Goal: Transaction & Acquisition: Purchase product/service

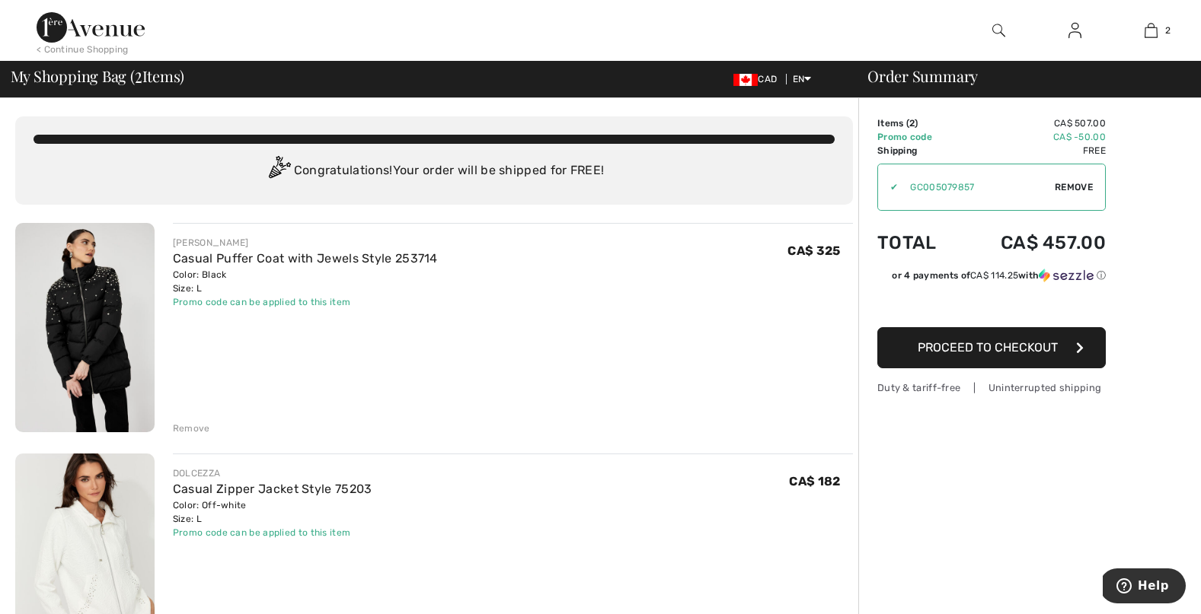
click at [86, 322] on img at bounding box center [84, 327] width 139 height 209
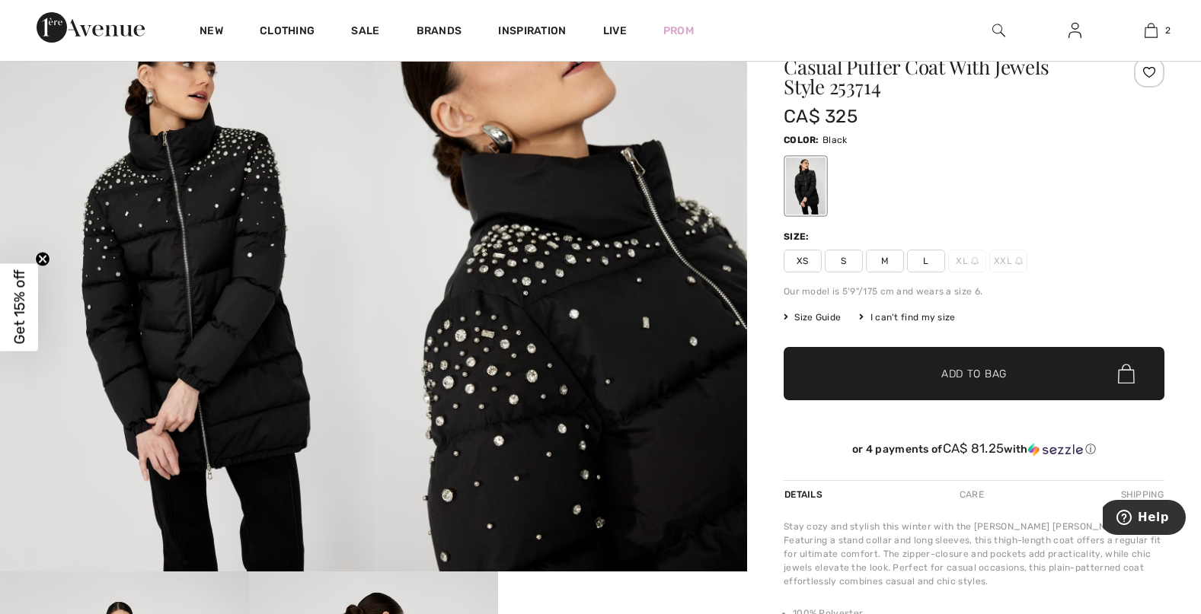
scroll to position [70, 0]
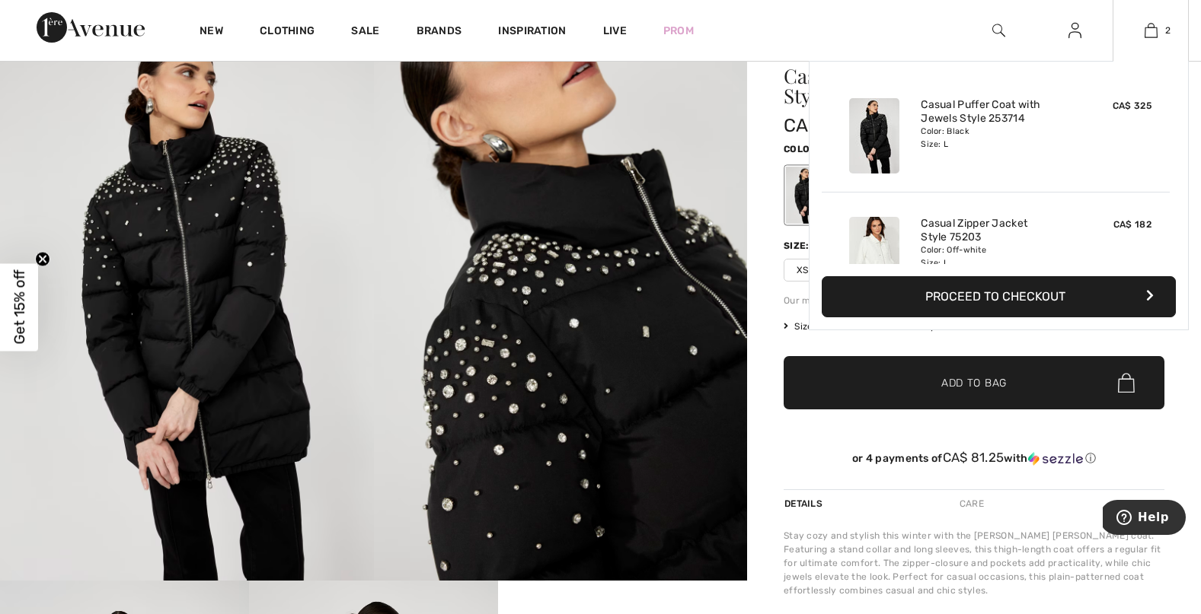
click at [868, 236] on img at bounding box center [874, 254] width 50 height 75
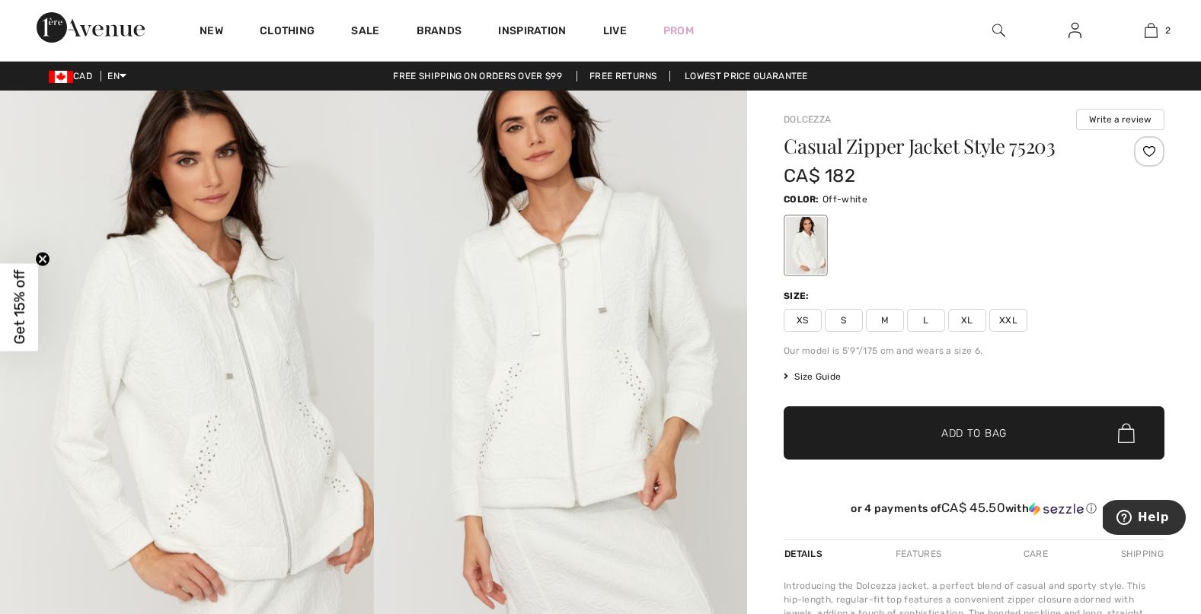
click at [204, 496] on img at bounding box center [187, 371] width 374 height 560
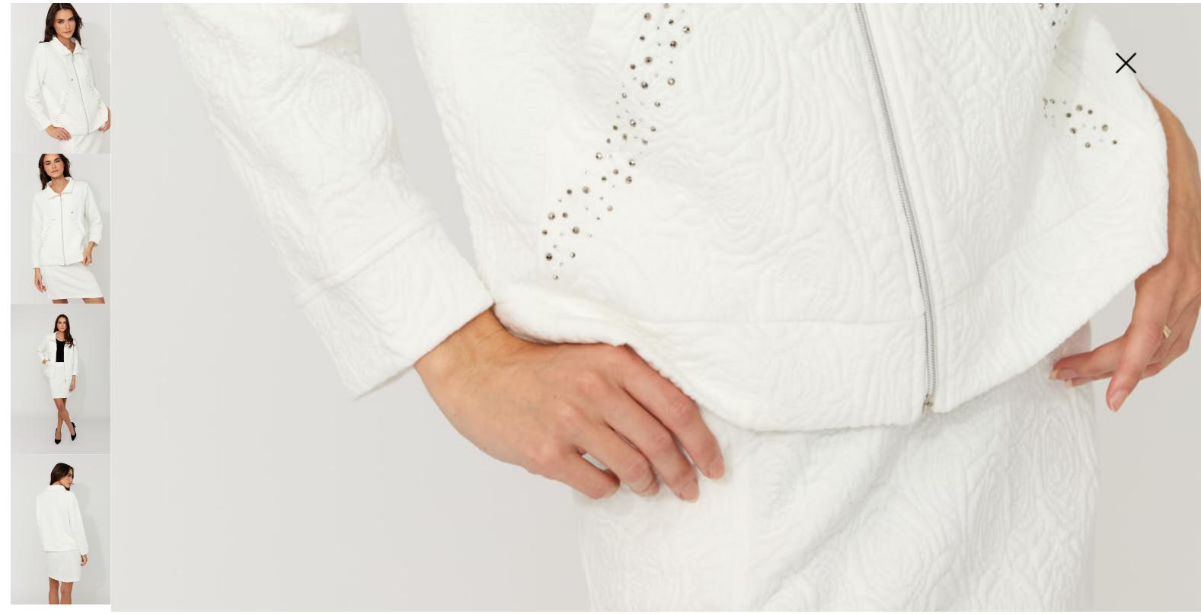
scroll to position [1187, 0]
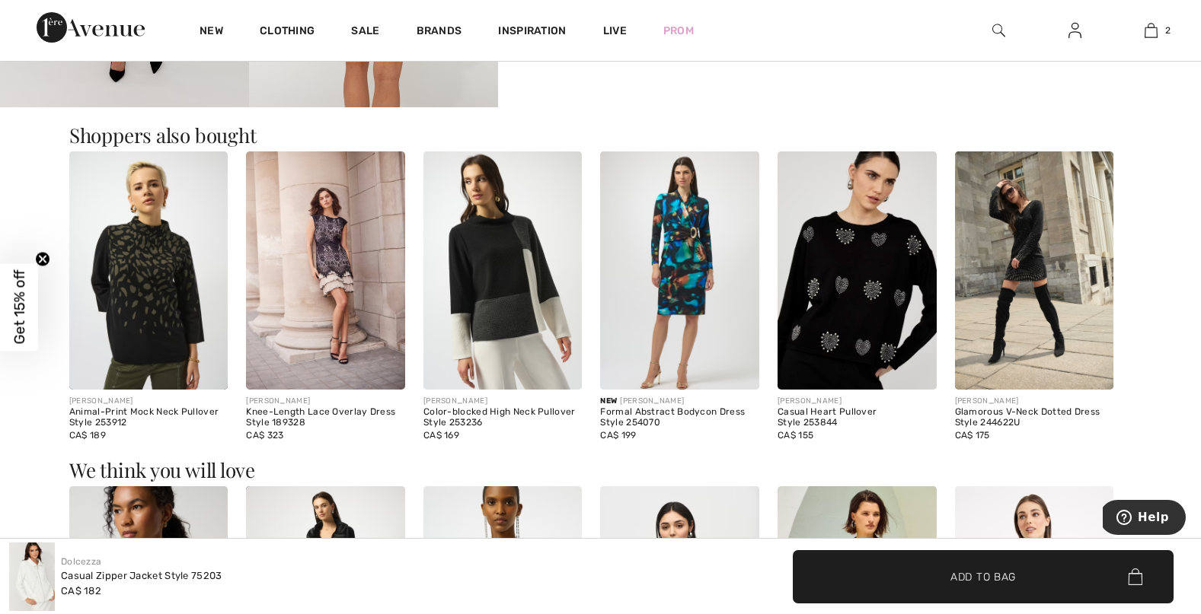
scroll to position [1086, 0]
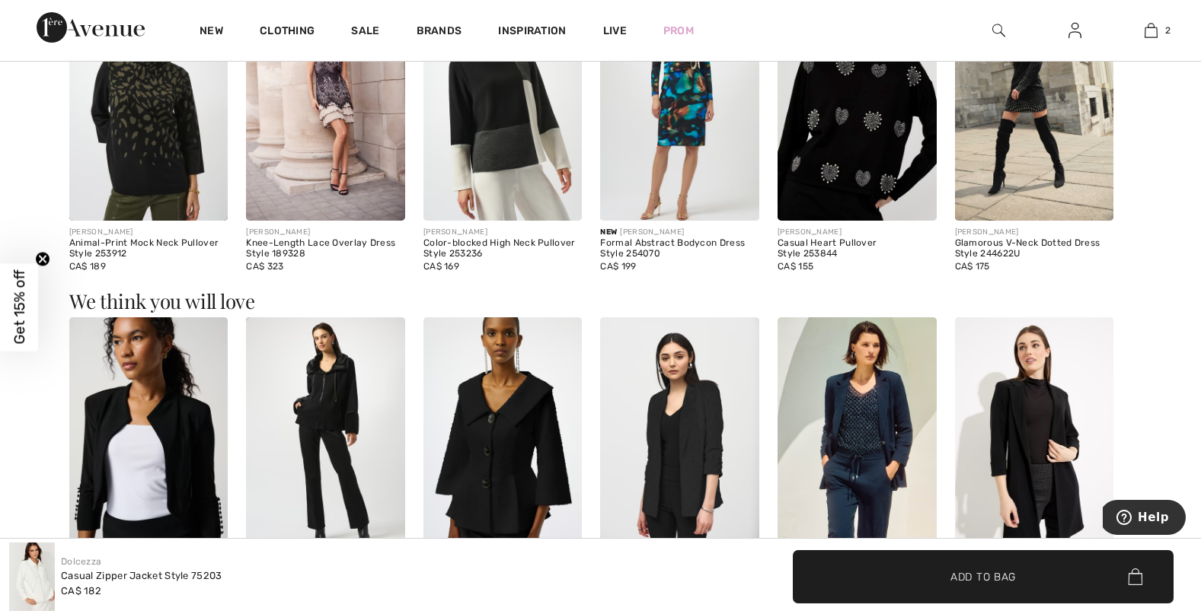
click at [858, 426] on img at bounding box center [856, 437] width 159 height 238
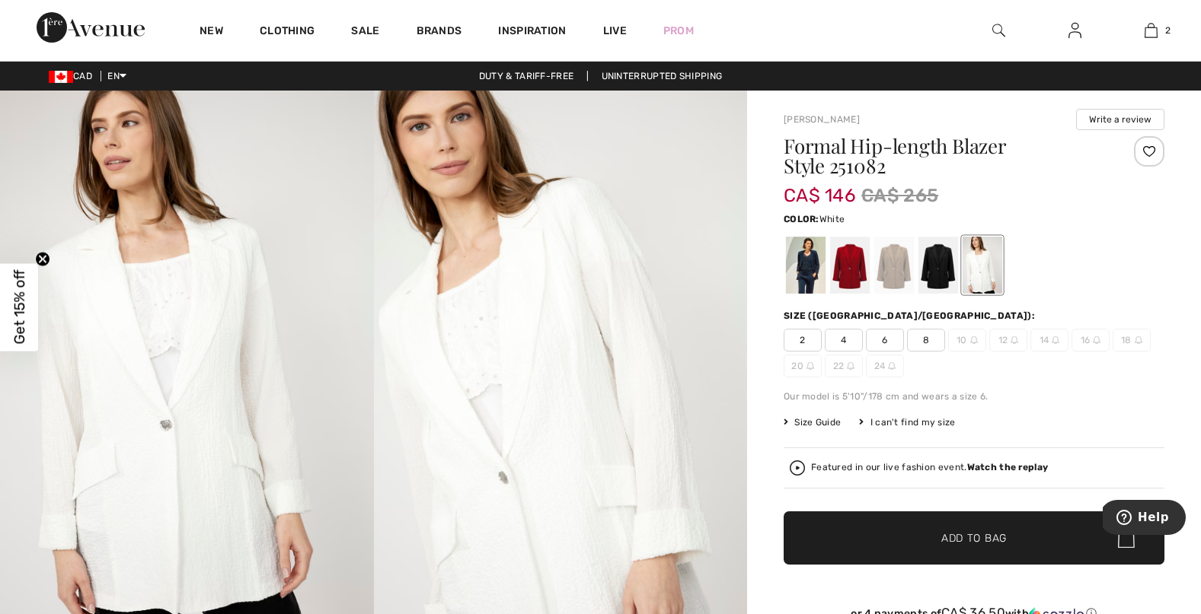
click at [976, 279] on div at bounding box center [982, 265] width 40 height 57
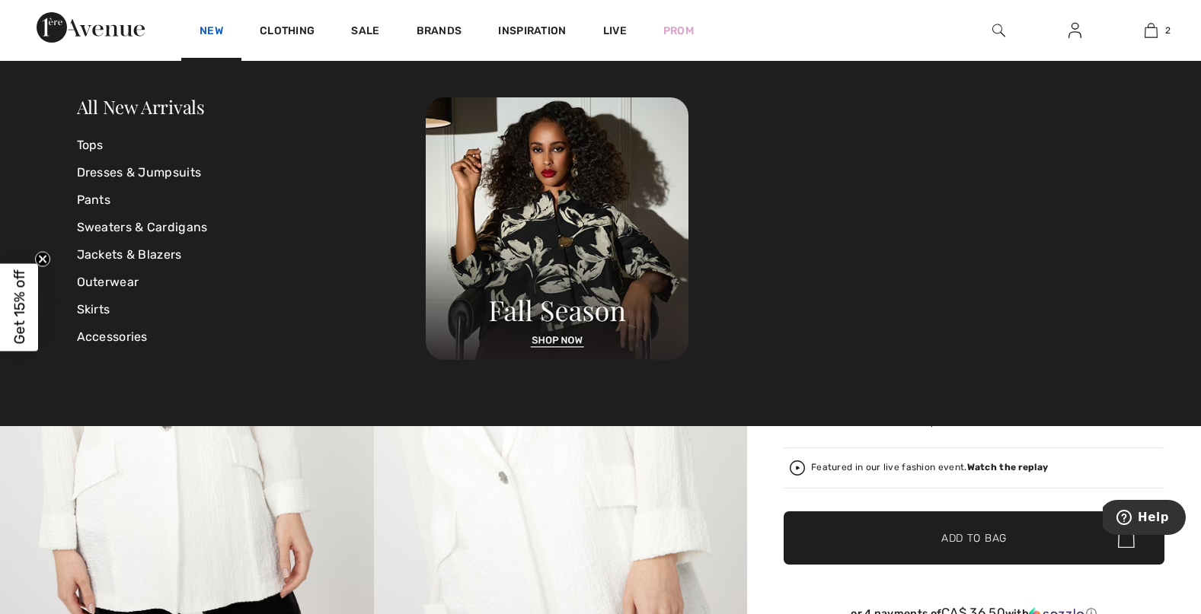
click at [207, 27] on link "New" at bounding box center [211, 32] width 24 height 16
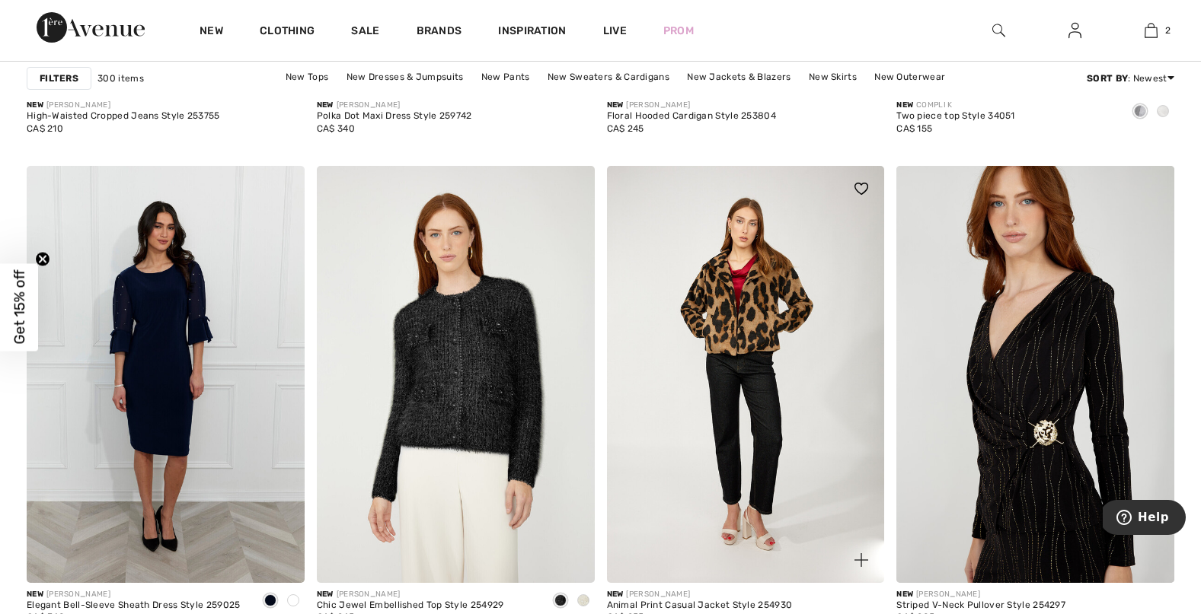
scroll to position [1537, 0]
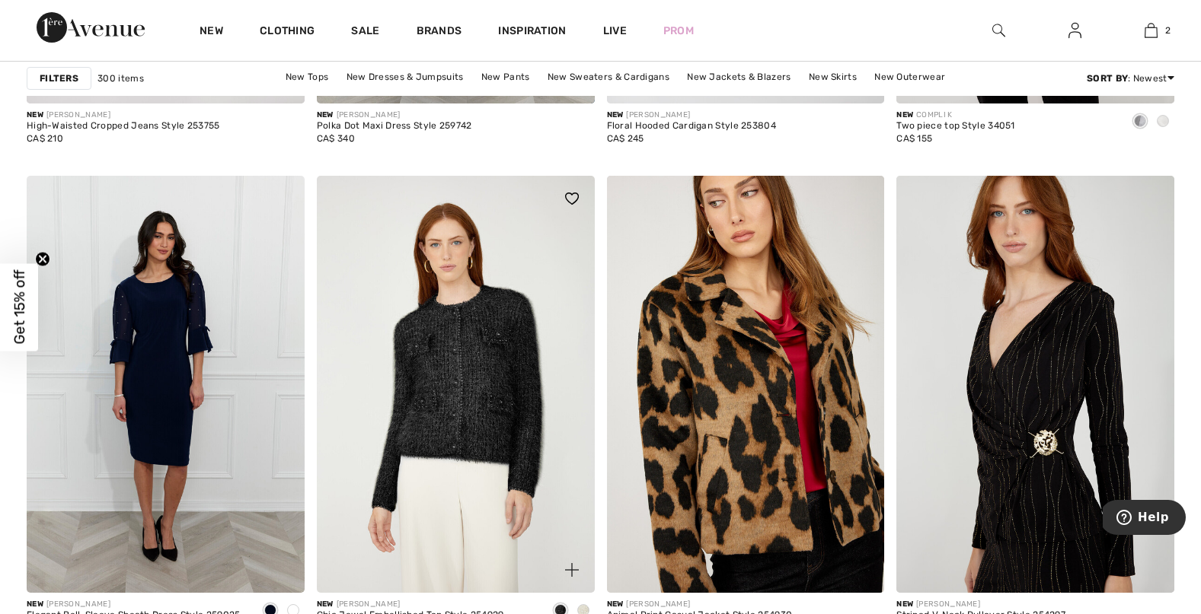
click at [458, 412] on img at bounding box center [456, 384] width 278 height 417
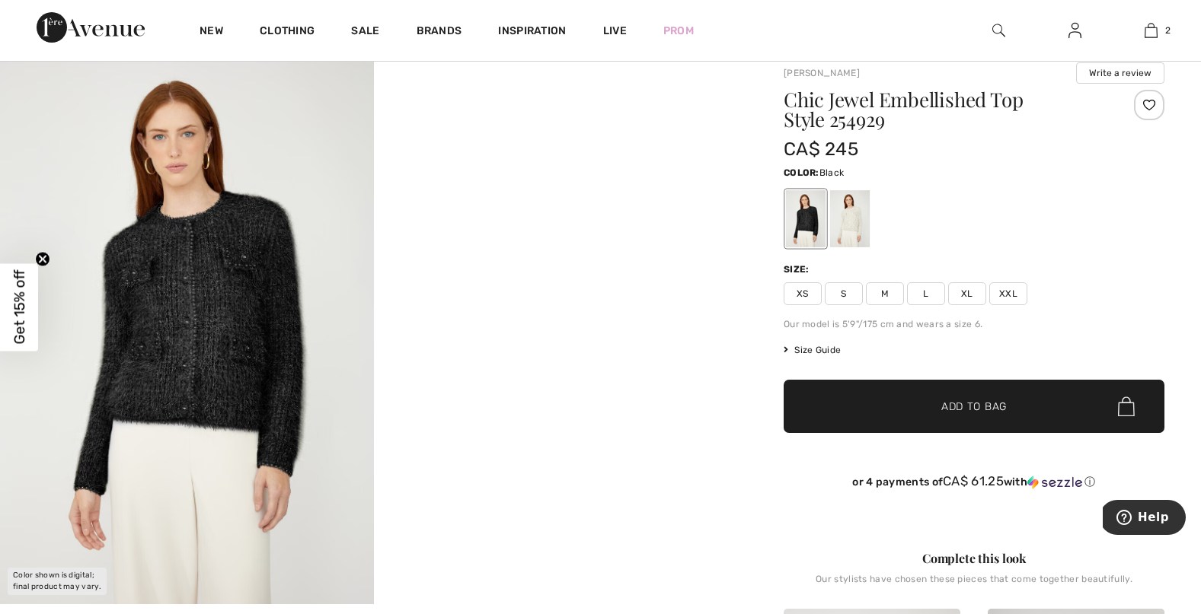
scroll to position [37, 0]
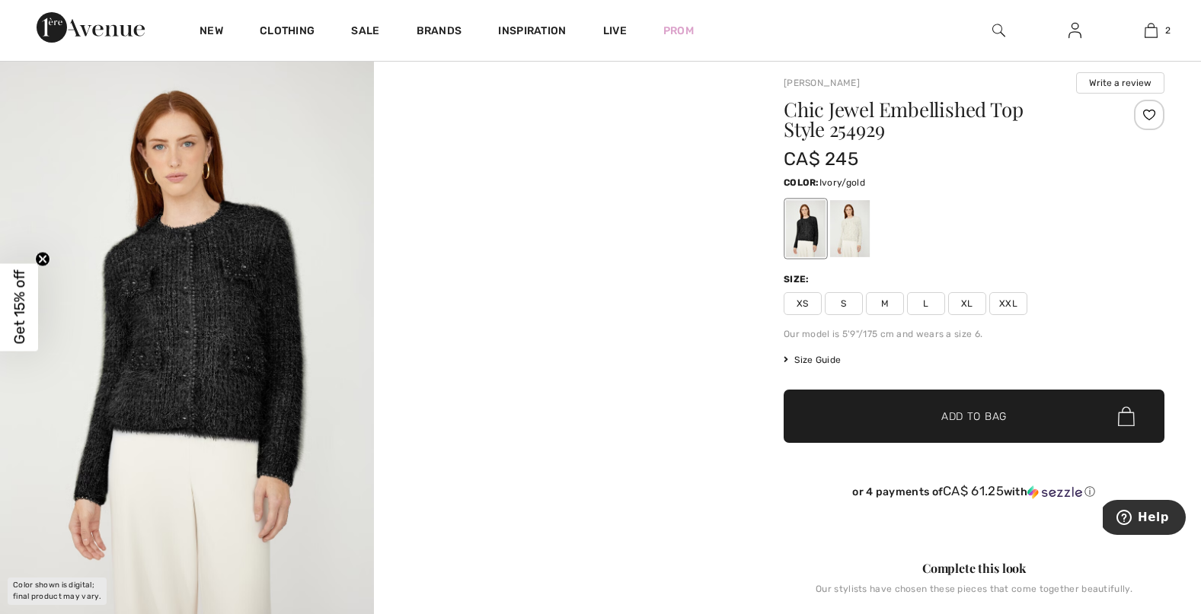
click at [847, 235] on div at bounding box center [850, 228] width 40 height 57
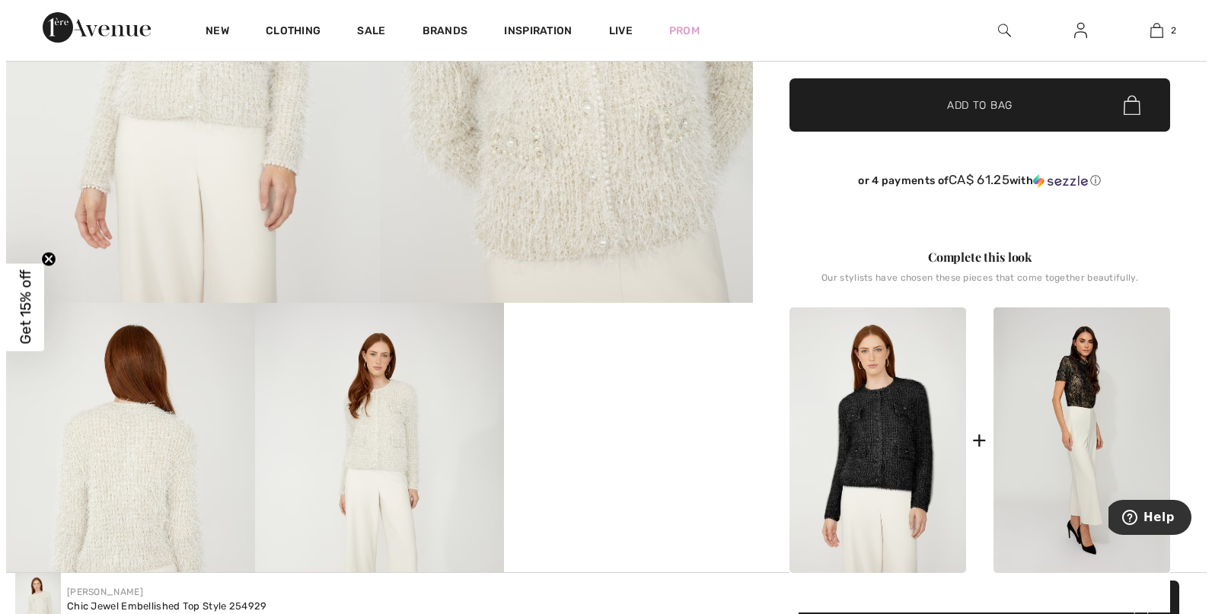
scroll to position [426, 0]
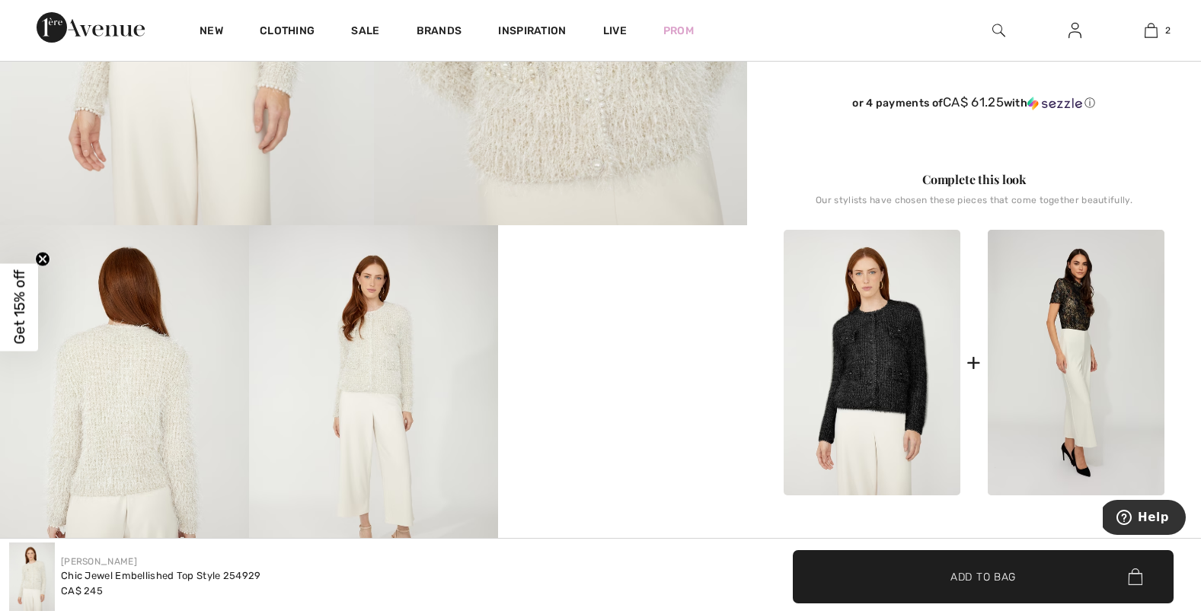
click at [120, 436] on img at bounding box center [124, 412] width 249 height 374
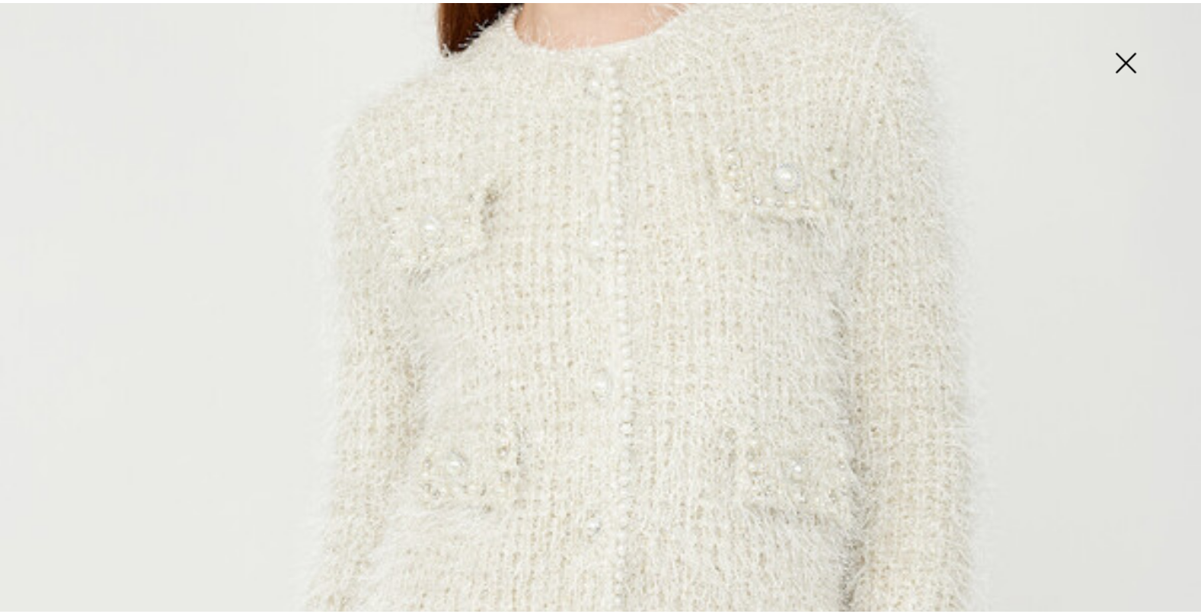
scroll to position [496, 0]
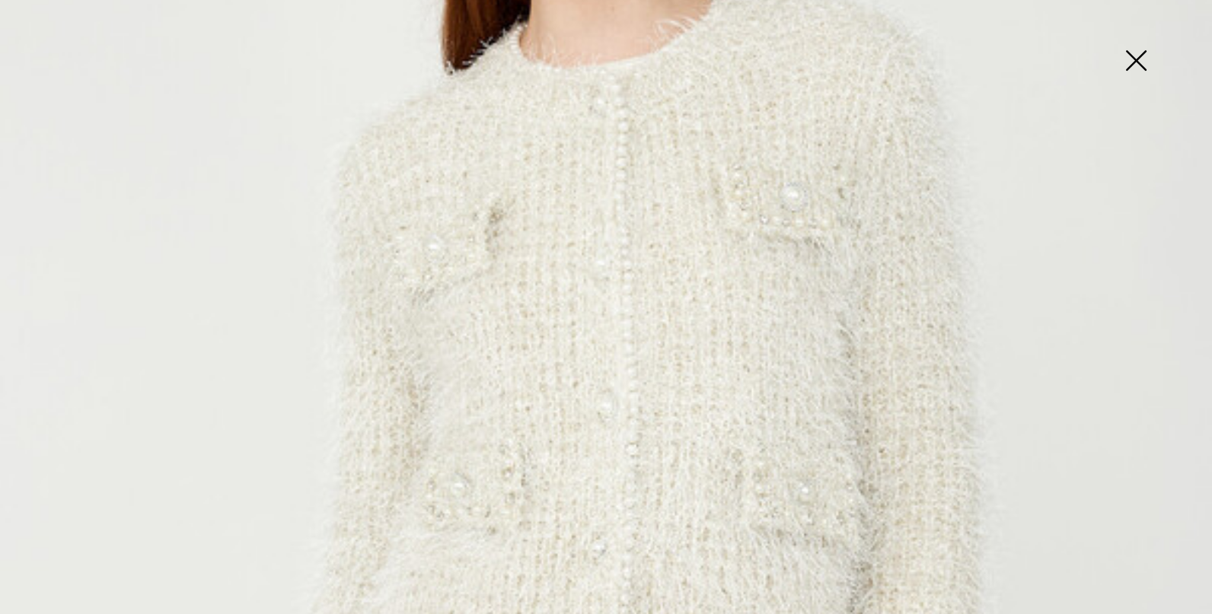
click at [1138, 58] on img at bounding box center [1136, 62] width 76 height 78
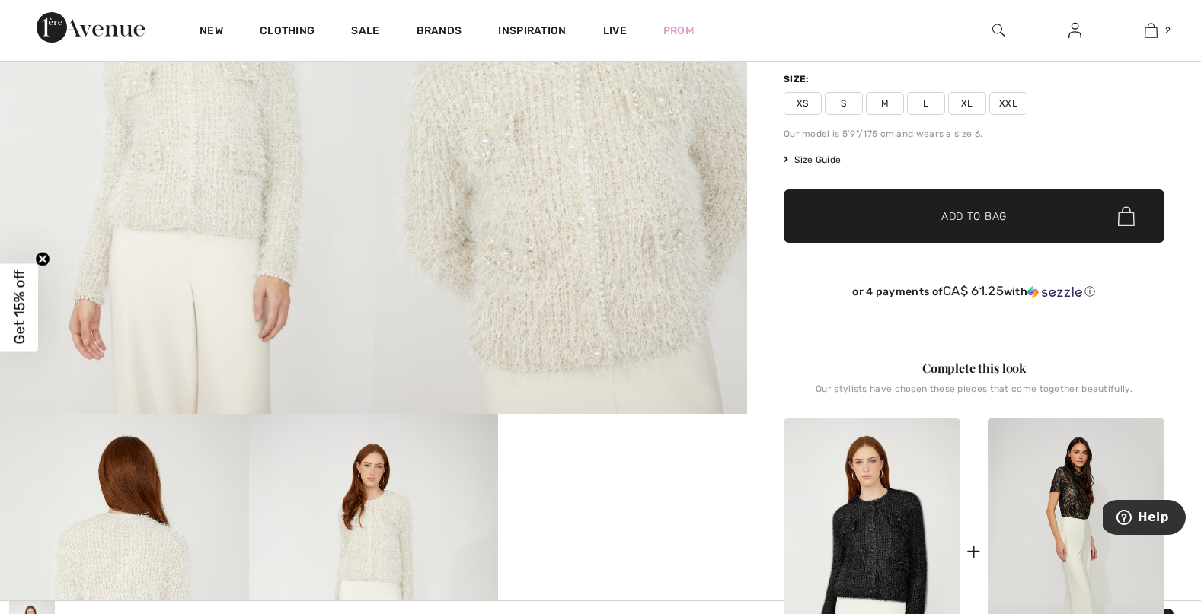
scroll to position [0, 0]
